Goal: Find specific page/section: Find specific page/section

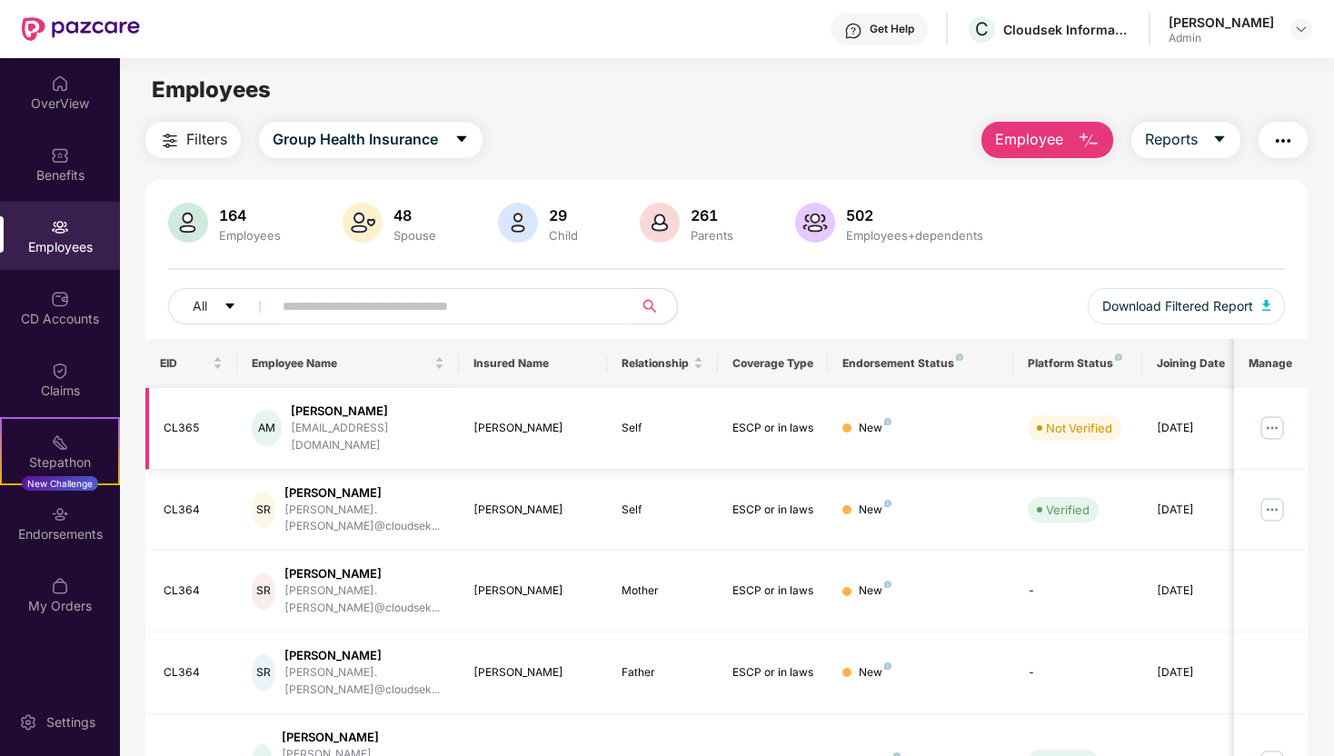
scroll to position [0, 19]
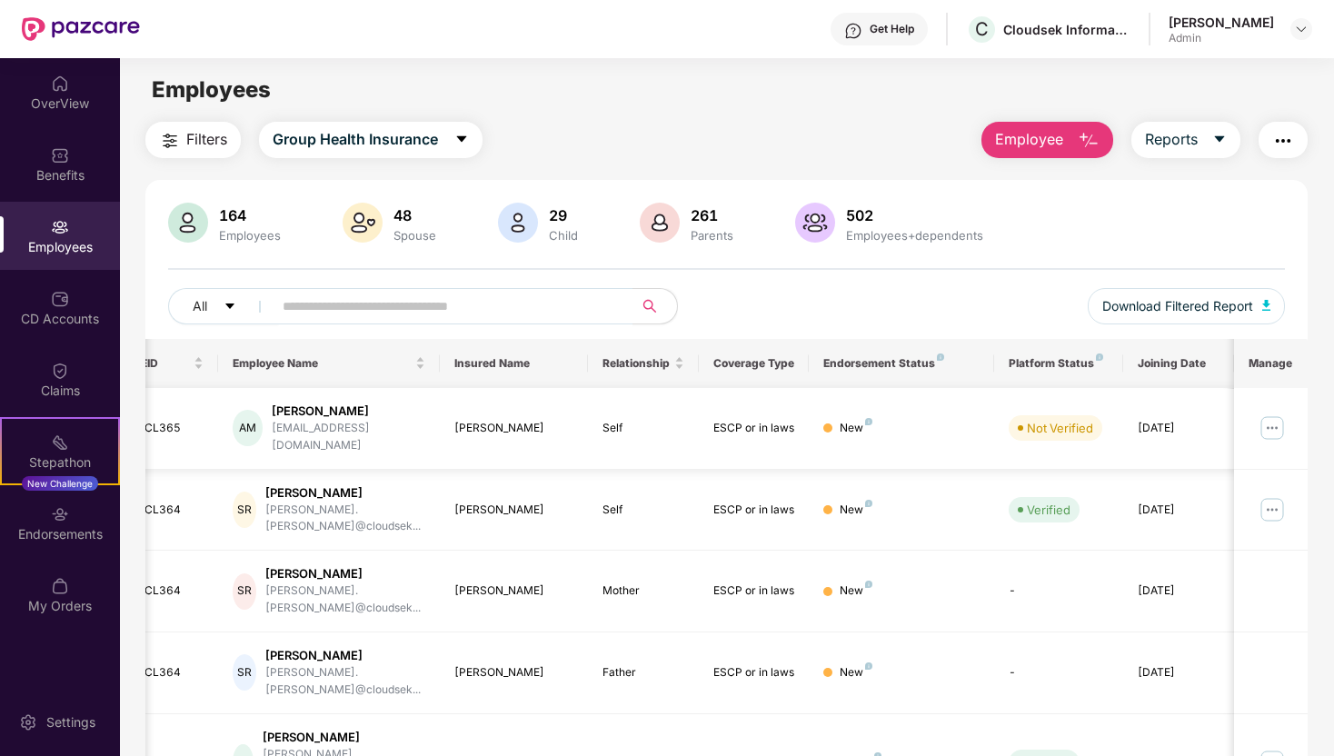
click at [1275, 423] on img at bounding box center [1272, 427] width 29 height 29
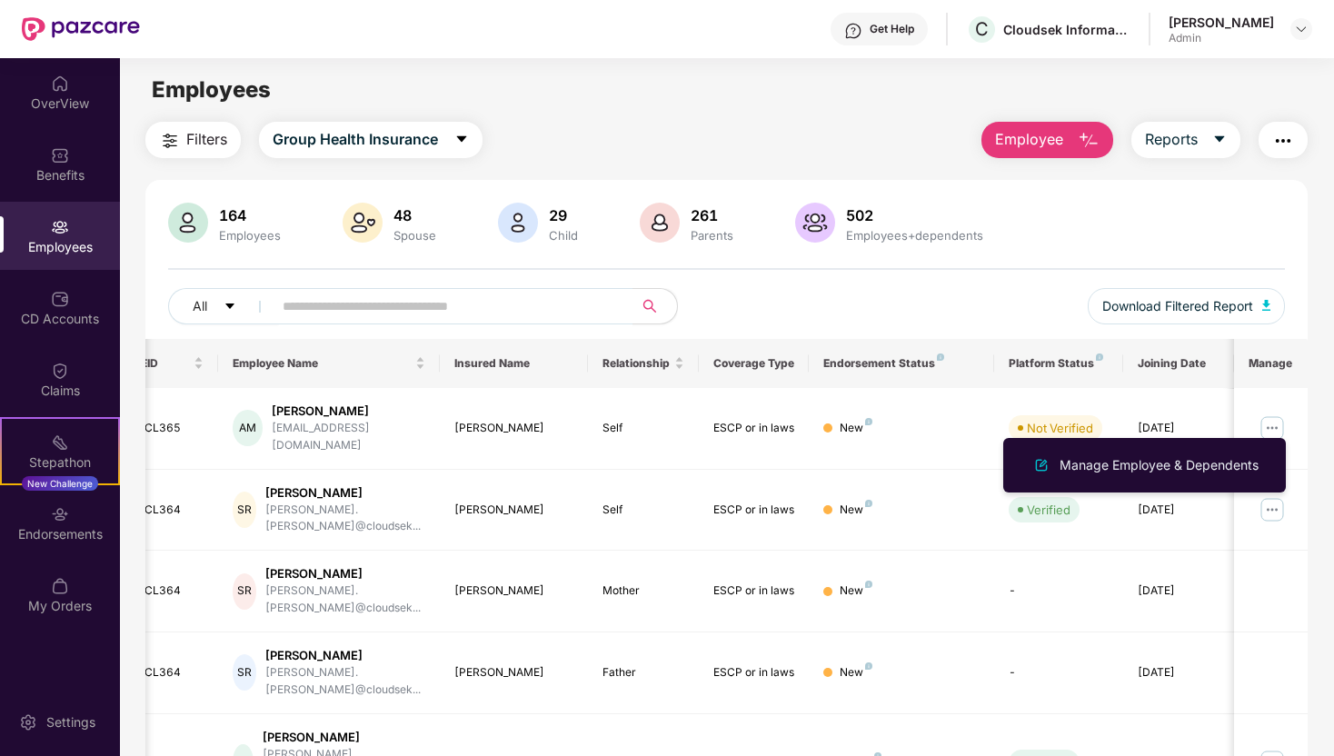
click at [1175, 240] on div "164 Employees 48 Spouse 29 Child 261 Parents 502 Employees+dependents" at bounding box center [726, 225] width 1117 height 44
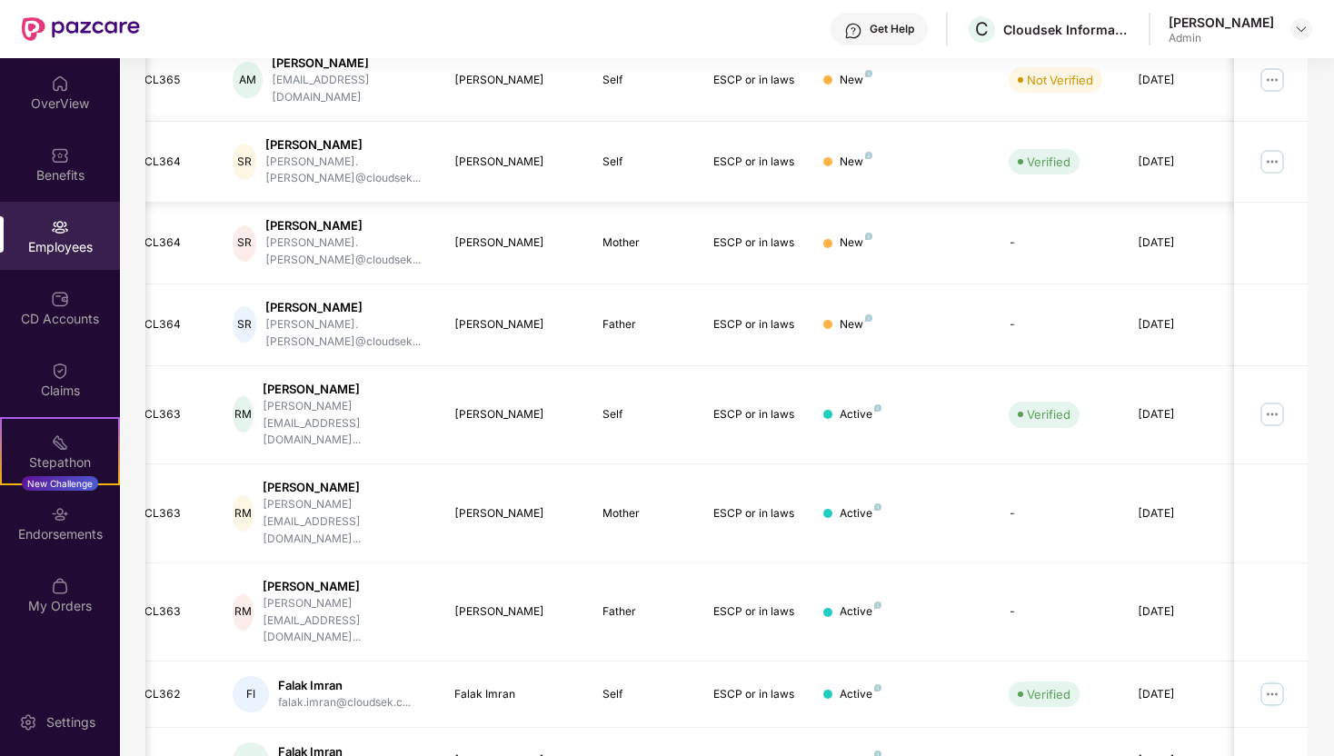
scroll to position [361, 0]
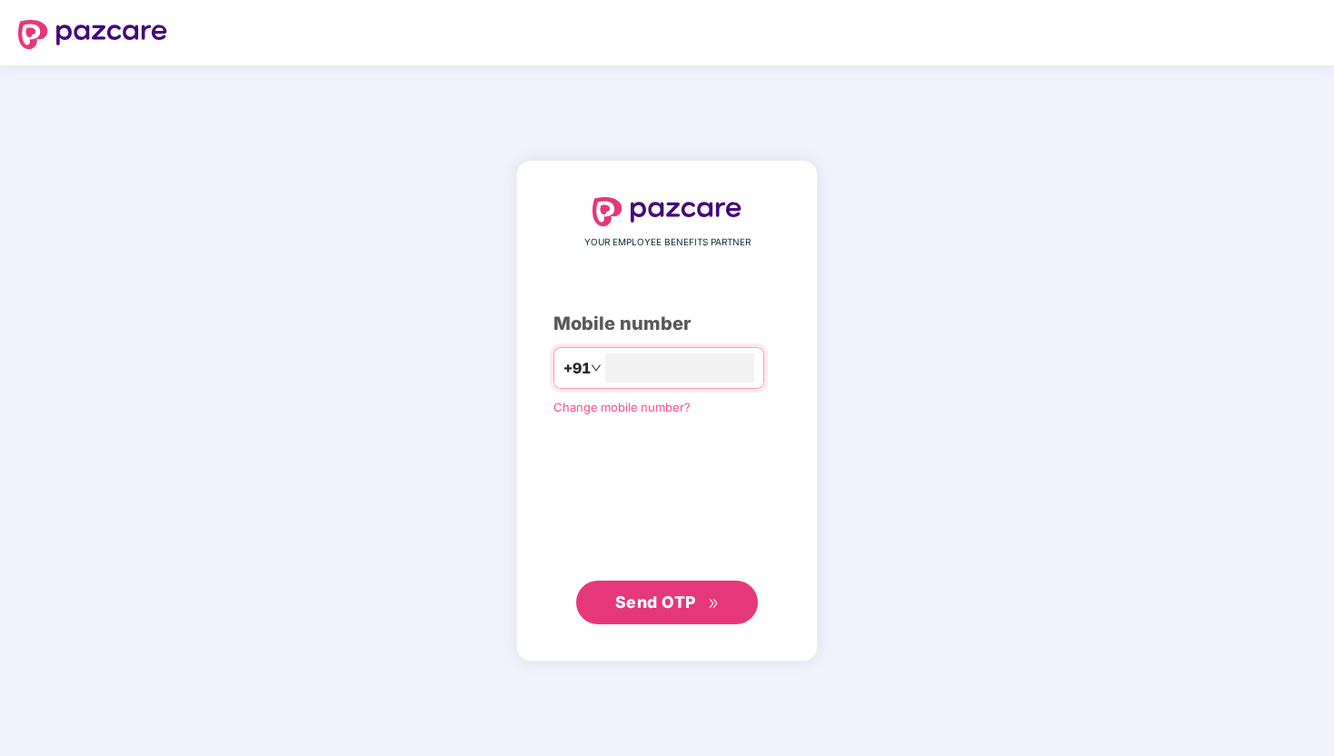
type input "**********"
click at [709, 600] on icon "double-right" at bounding box center [714, 603] width 12 height 12
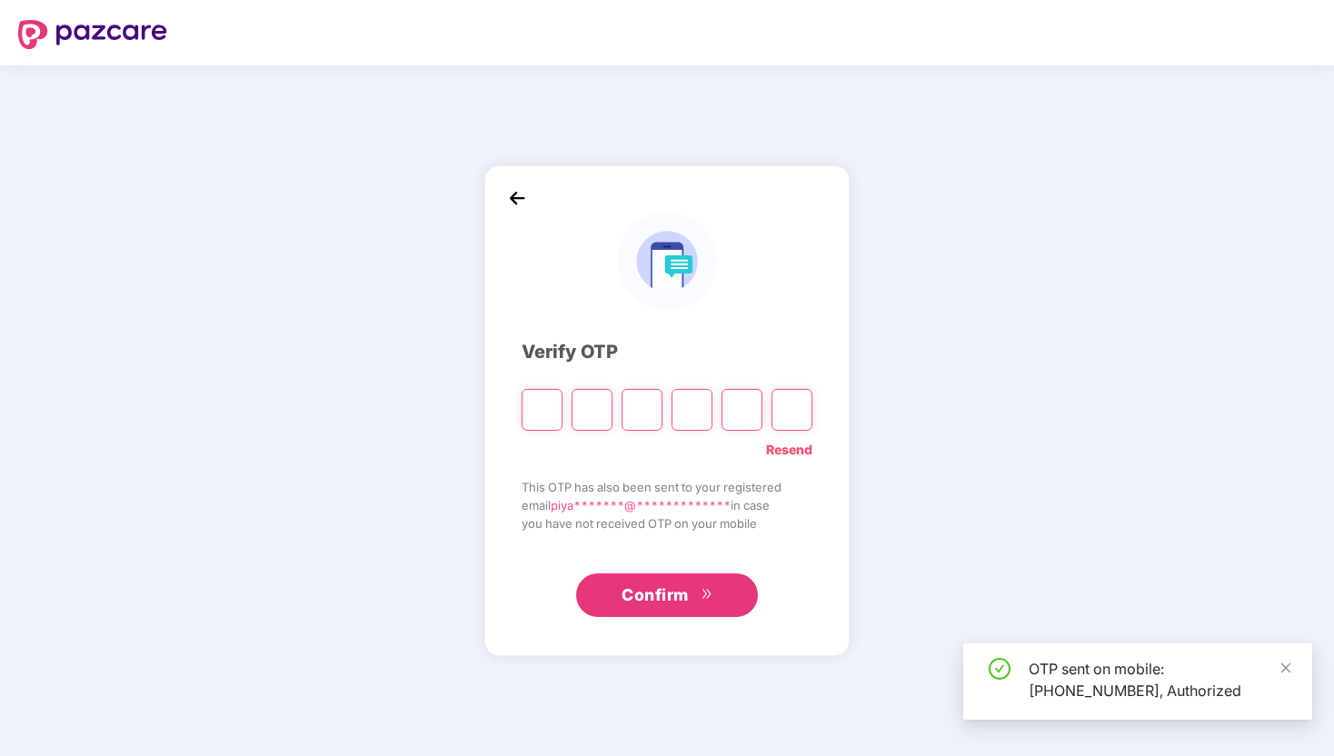
click at [539, 415] on input "Please enter verification code. Digit 1" at bounding box center [542, 410] width 41 height 42
